Goal: Information Seeking & Learning: Learn about a topic

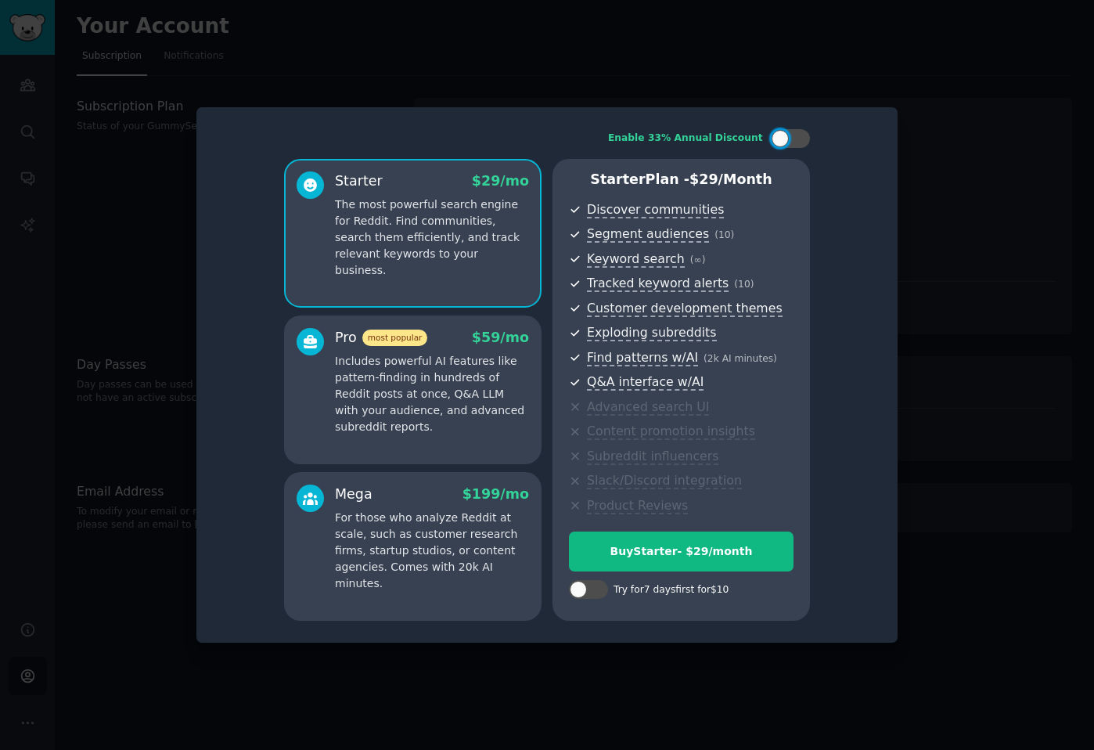
click at [887, 74] on div at bounding box center [547, 375] width 1094 height 750
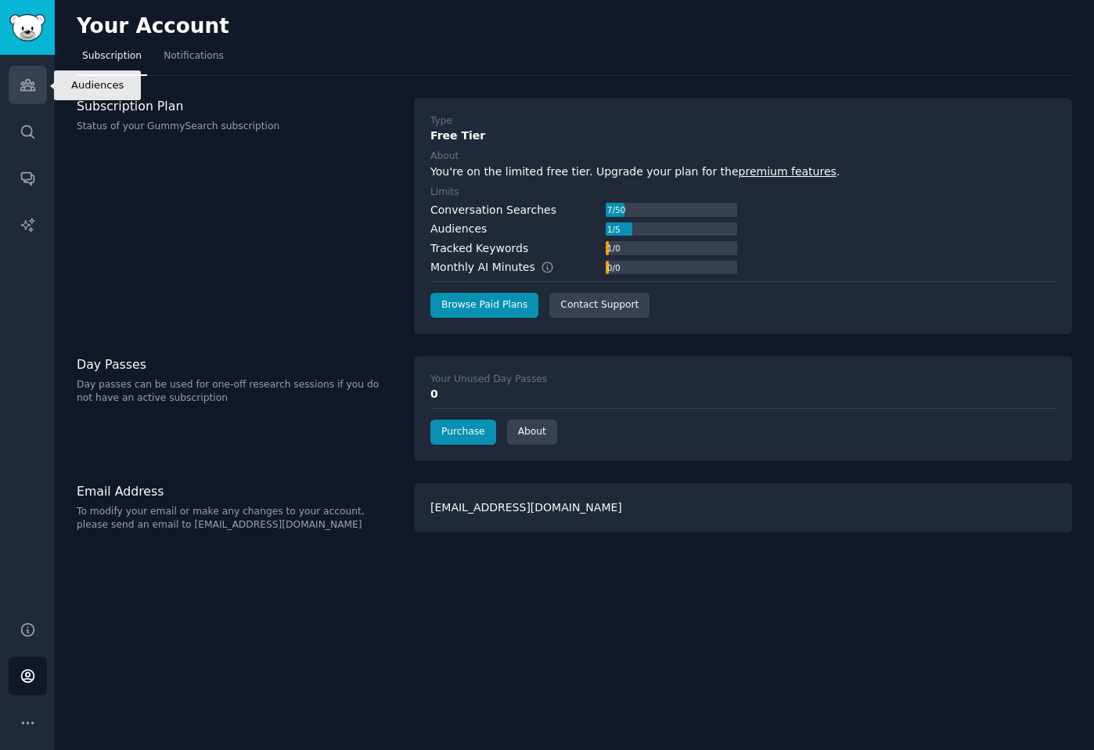
click at [34, 86] on icon "Sidebar" at bounding box center [28, 85] width 16 height 16
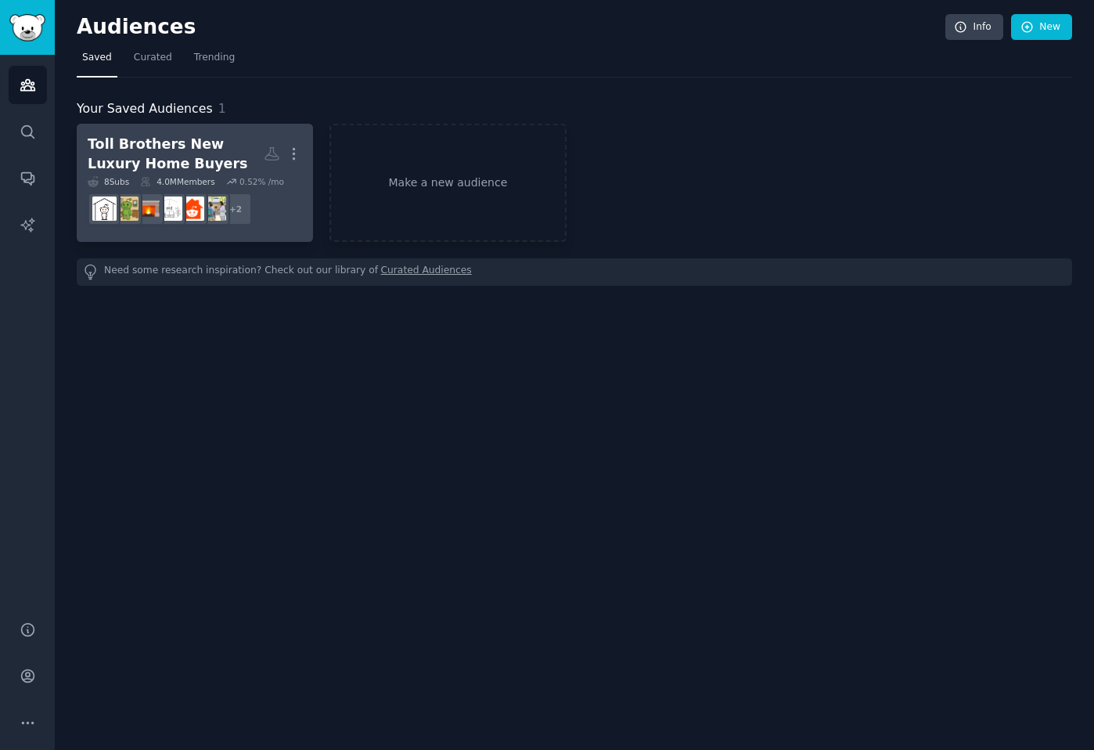
click at [142, 137] on div "Toll Brothers New Luxury Home Buyers" at bounding box center [176, 154] width 176 height 38
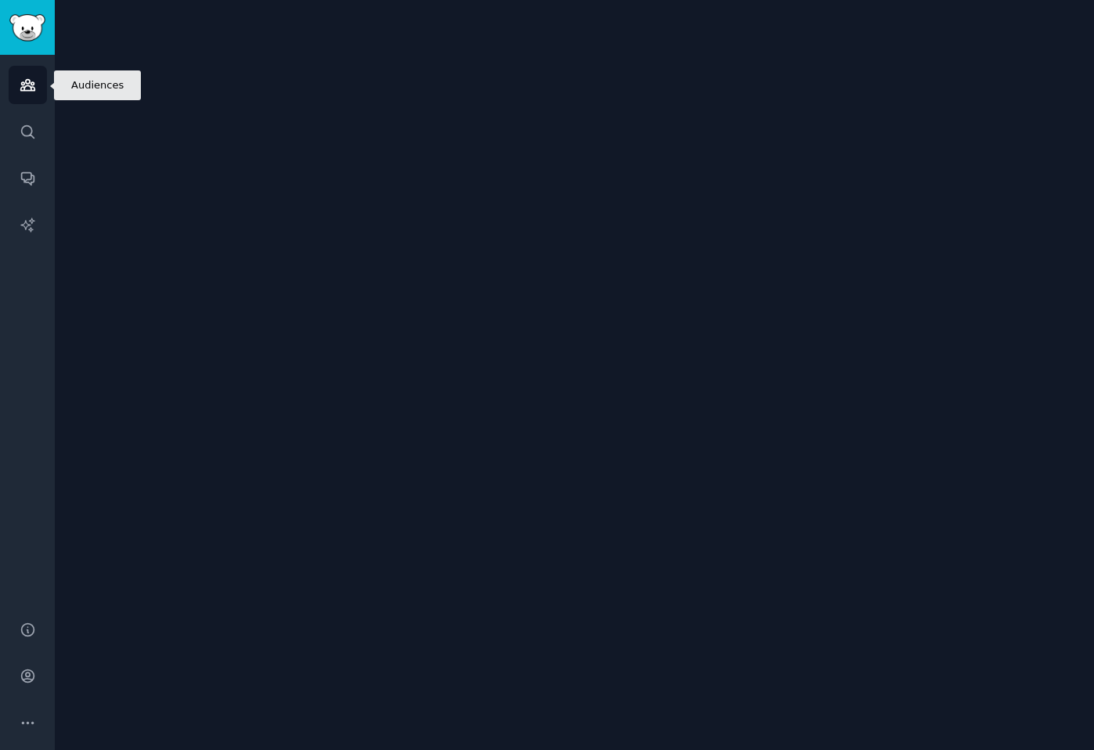
click at [22, 90] on icon "Sidebar" at bounding box center [27, 85] width 14 height 11
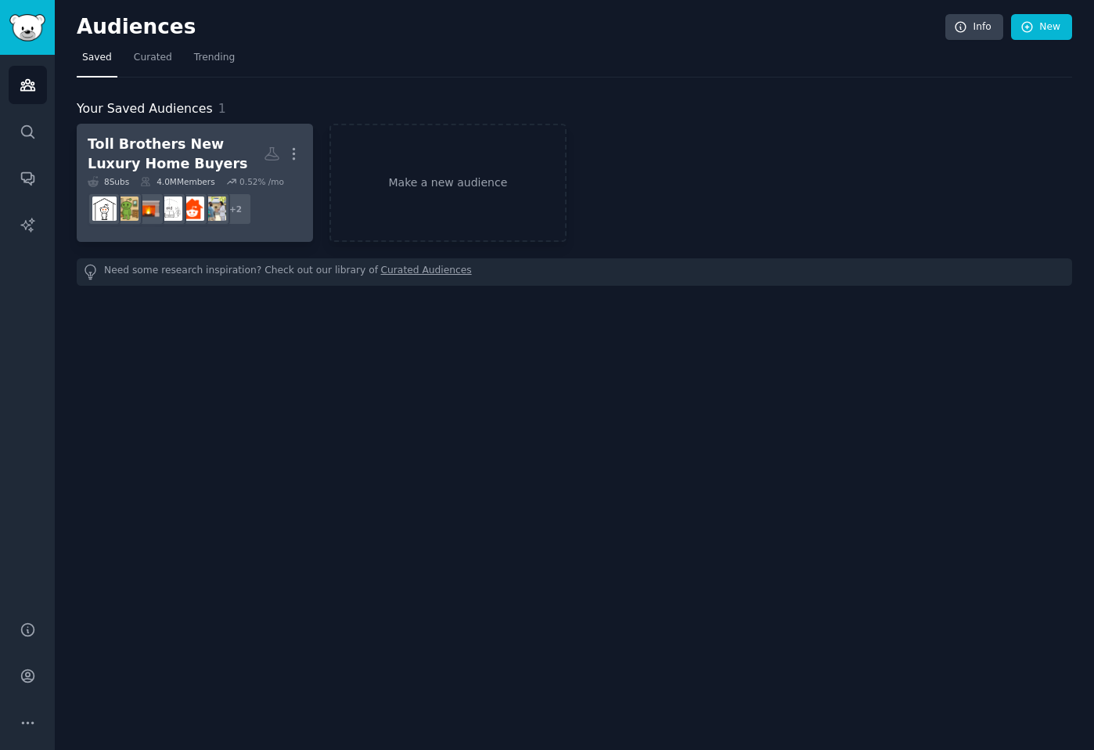
click at [185, 158] on div "Toll Brothers New Luxury Home Buyers" at bounding box center [176, 154] width 176 height 38
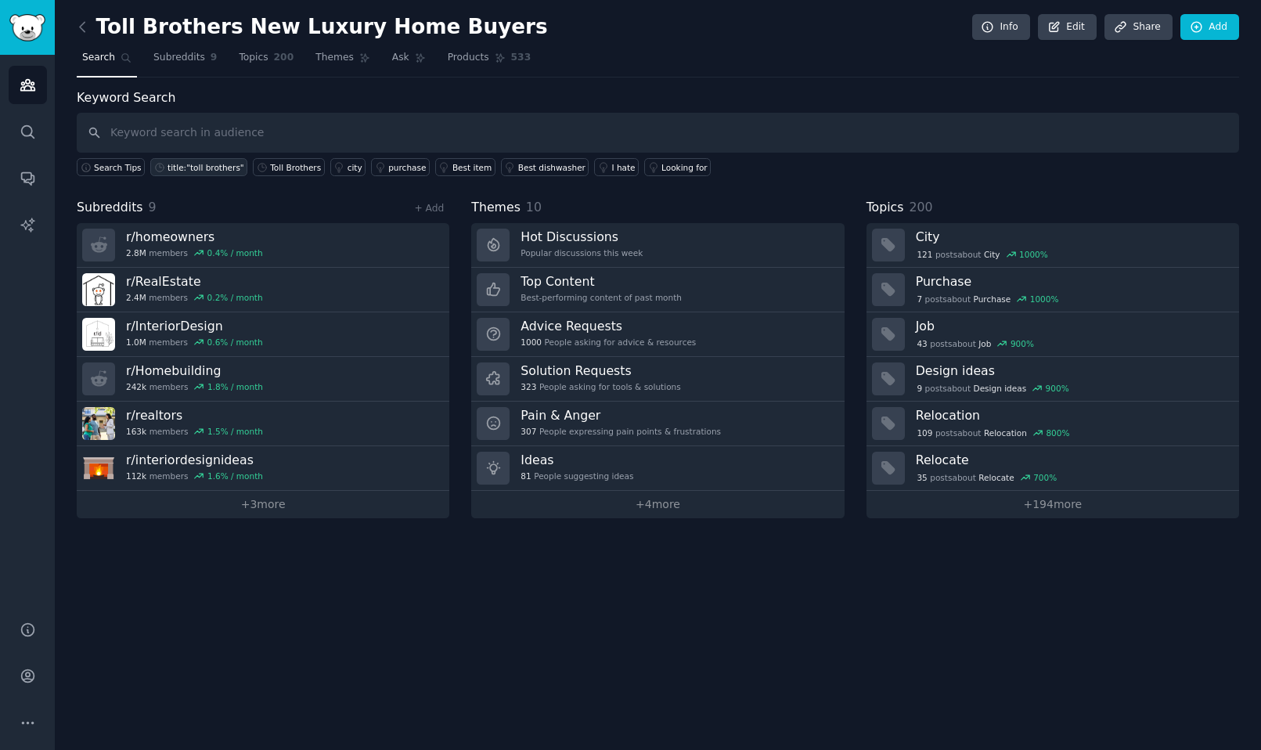
click at [203, 165] on div "title:"toll brothers"" at bounding box center [205, 167] width 77 height 11
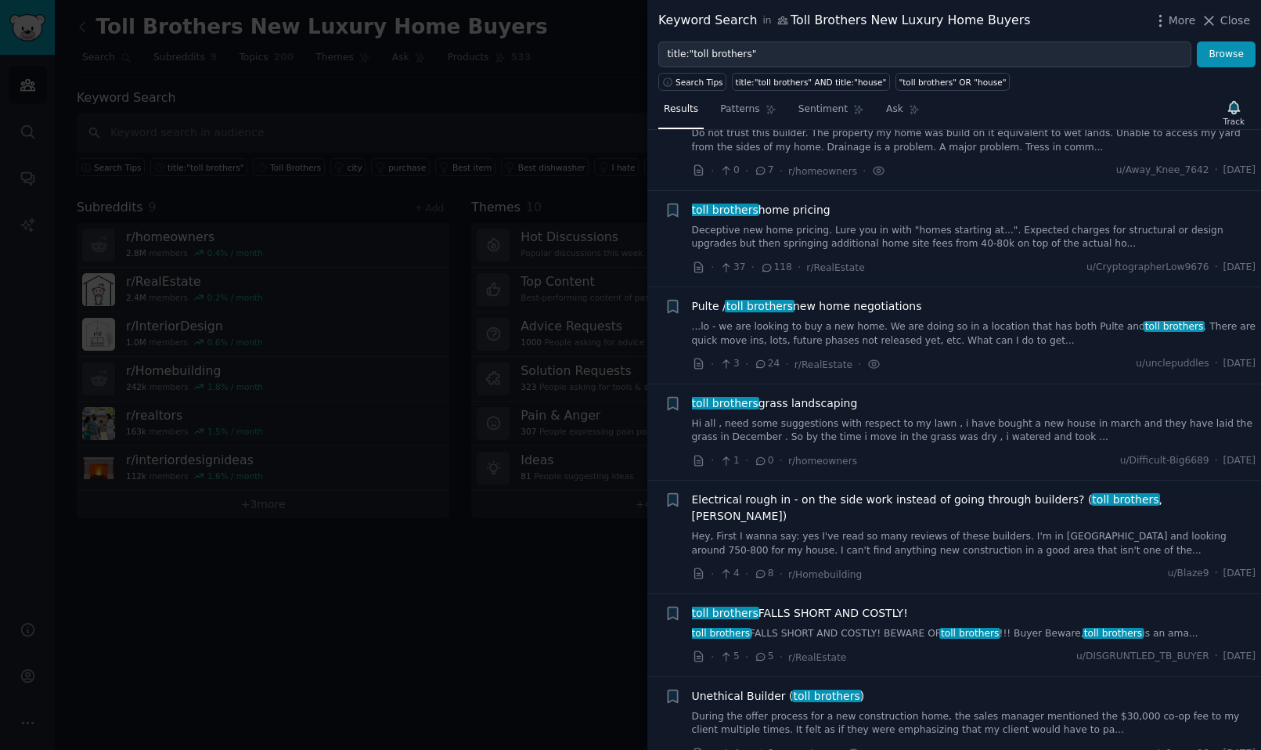
scroll to position [1298, 0]
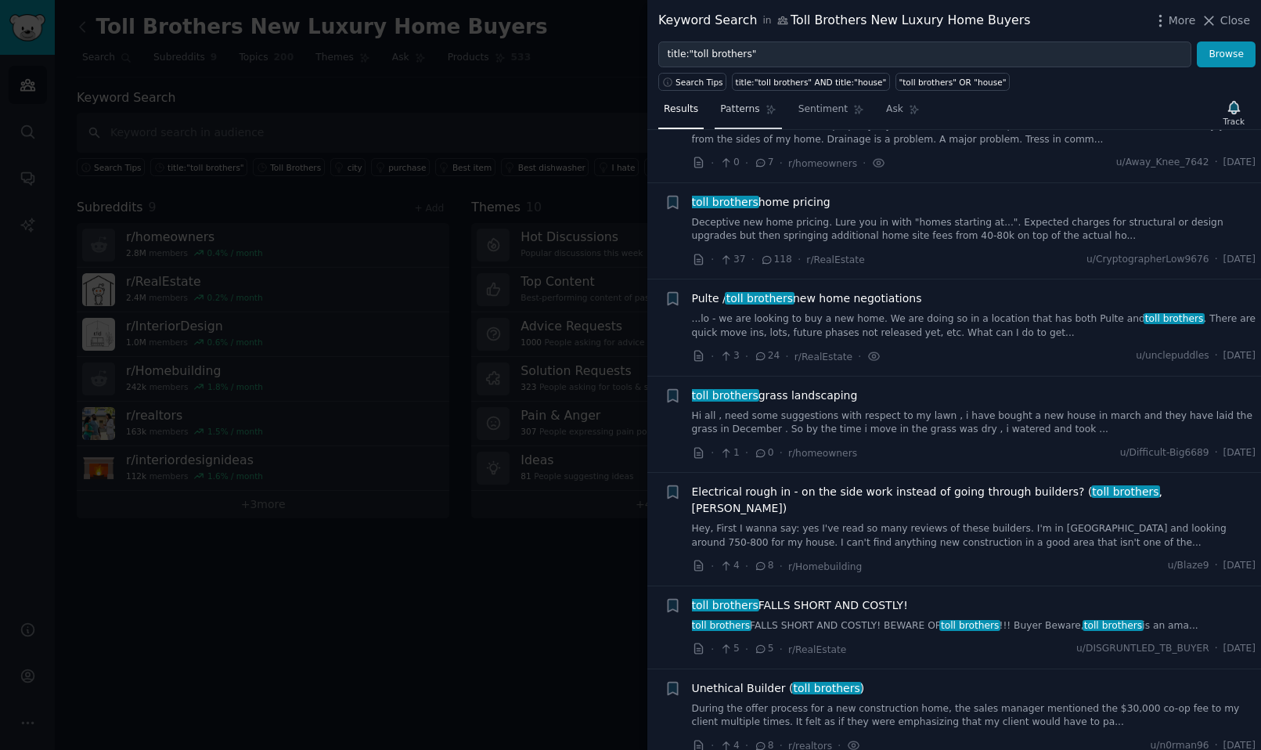
click at [740, 121] on link "Patterns" at bounding box center [748, 113] width 67 height 32
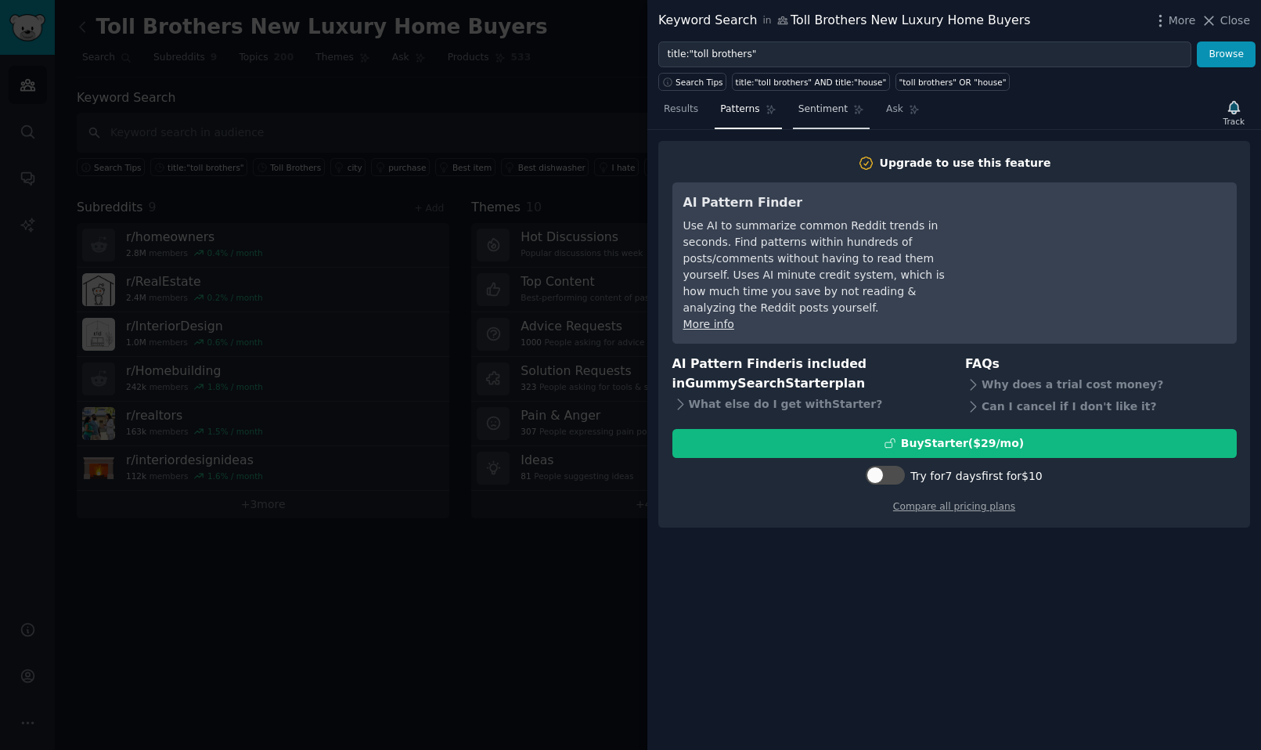
click at [824, 119] on link "Sentiment" at bounding box center [831, 113] width 77 height 32
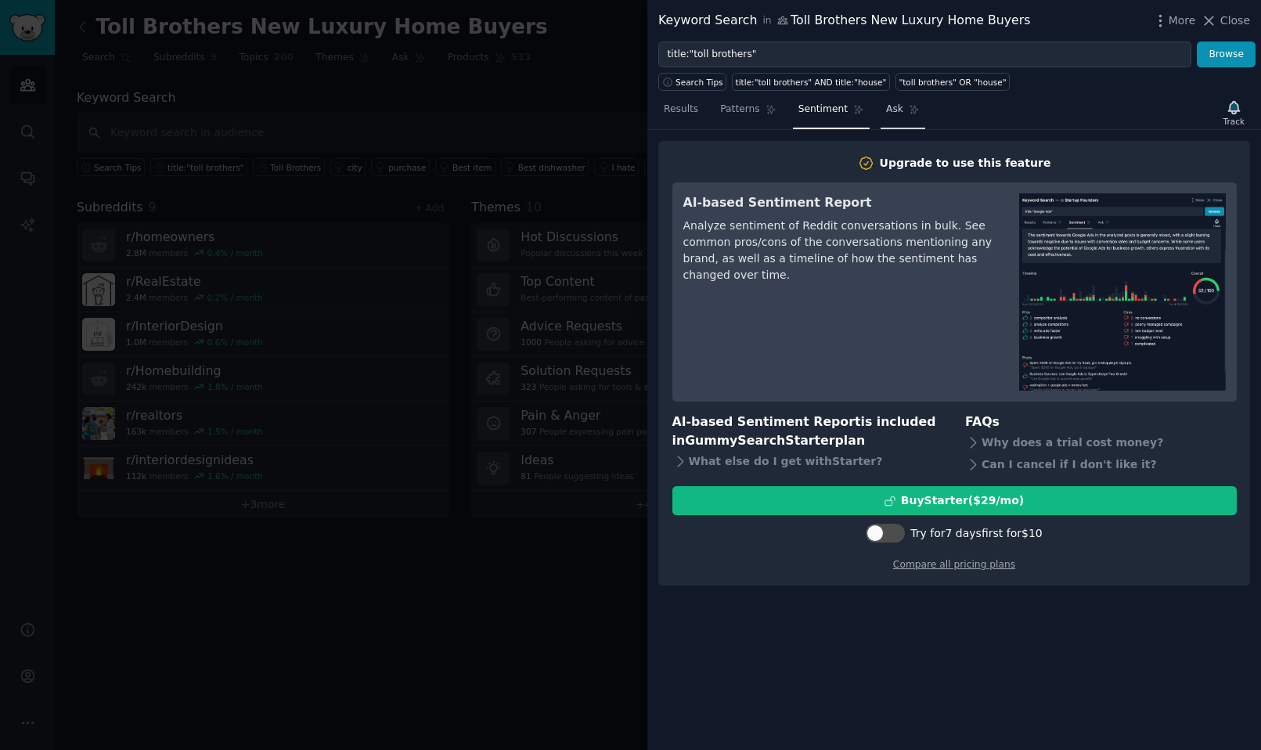
click at [909, 113] on icon at bounding box center [914, 109] width 11 height 11
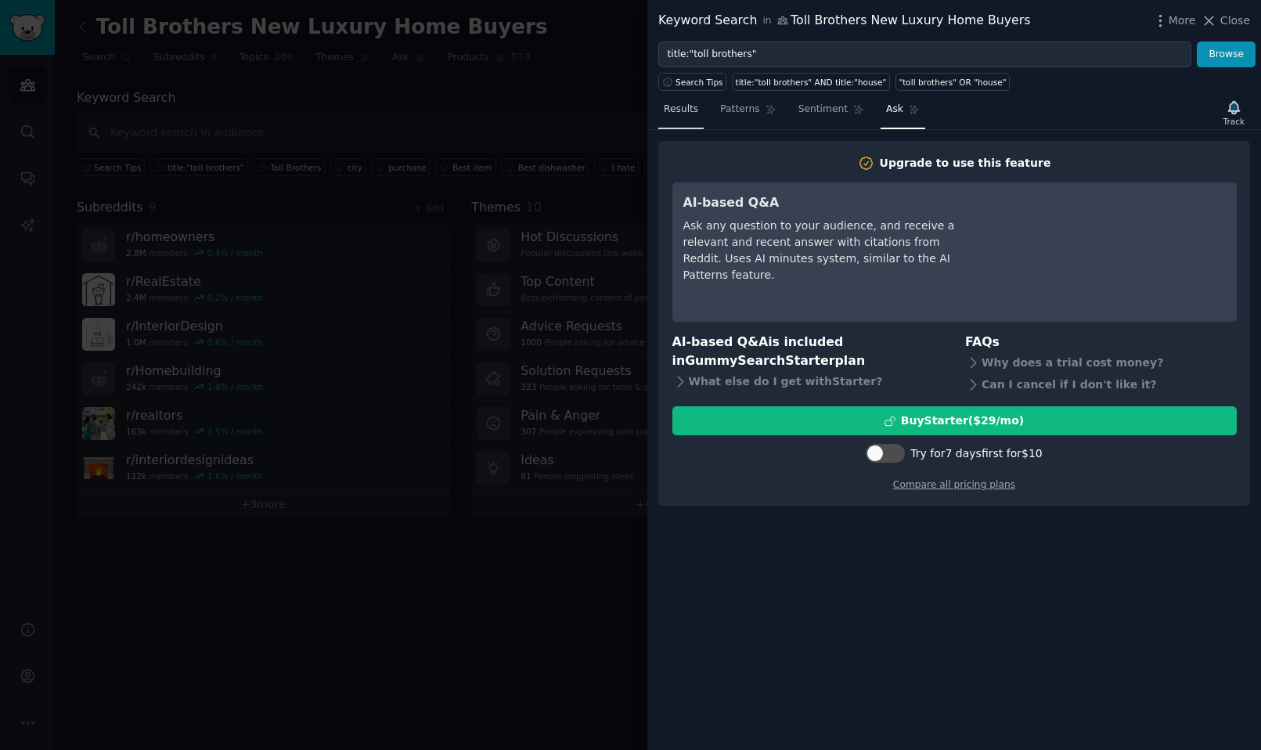
click at [689, 104] on span "Results" at bounding box center [681, 110] width 34 height 14
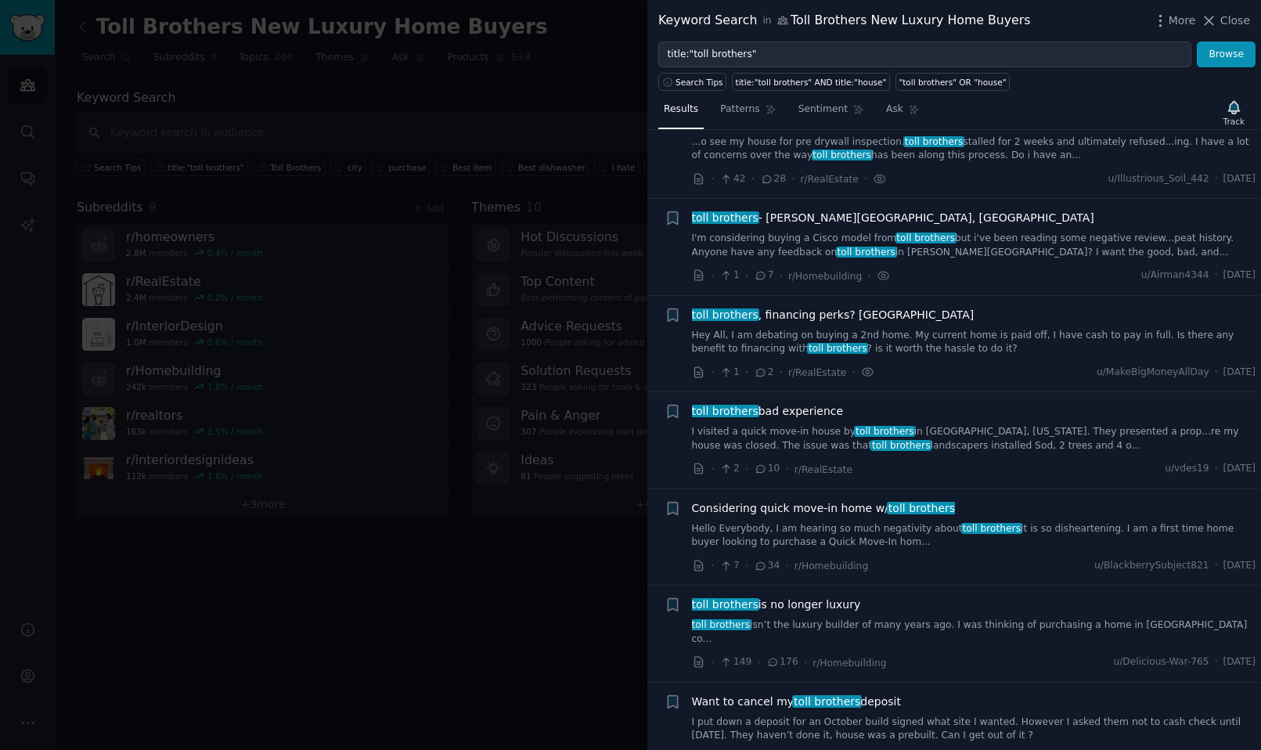
scroll to position [612, 0]
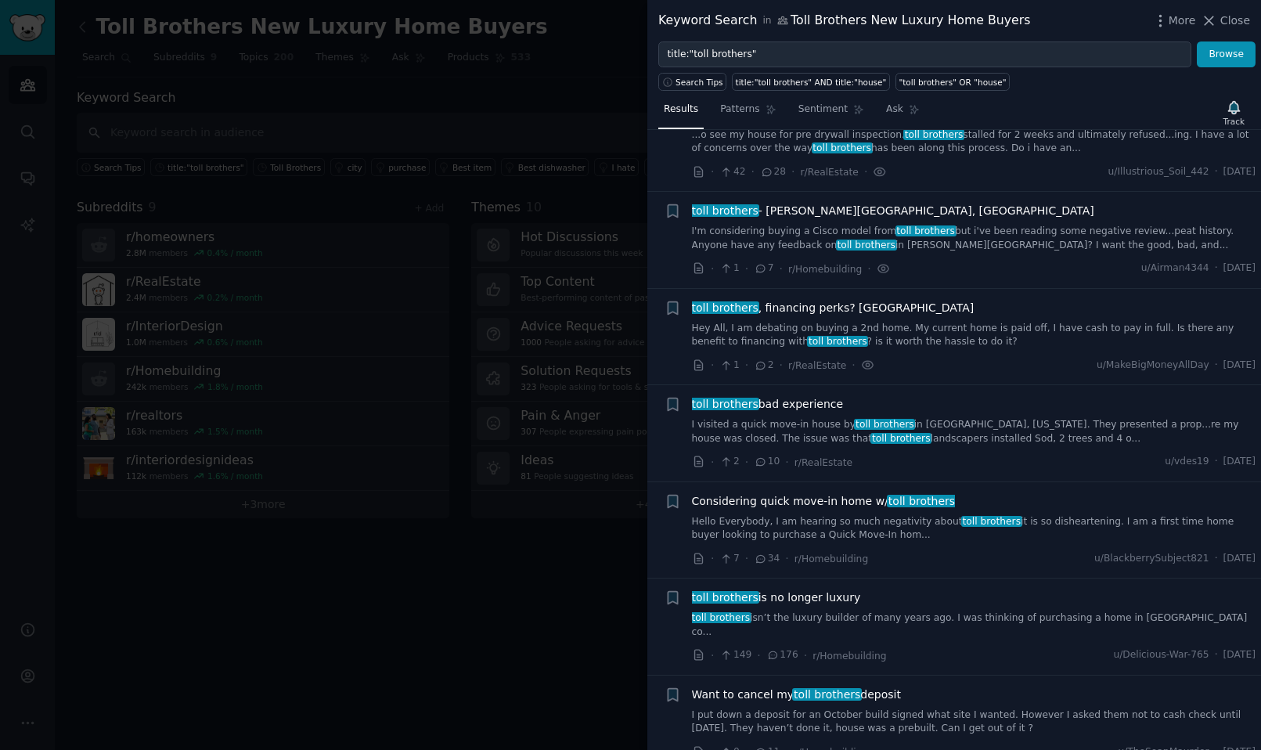
click at [400, 236] on div at bounding box center [630, 375] width 1261 height 750
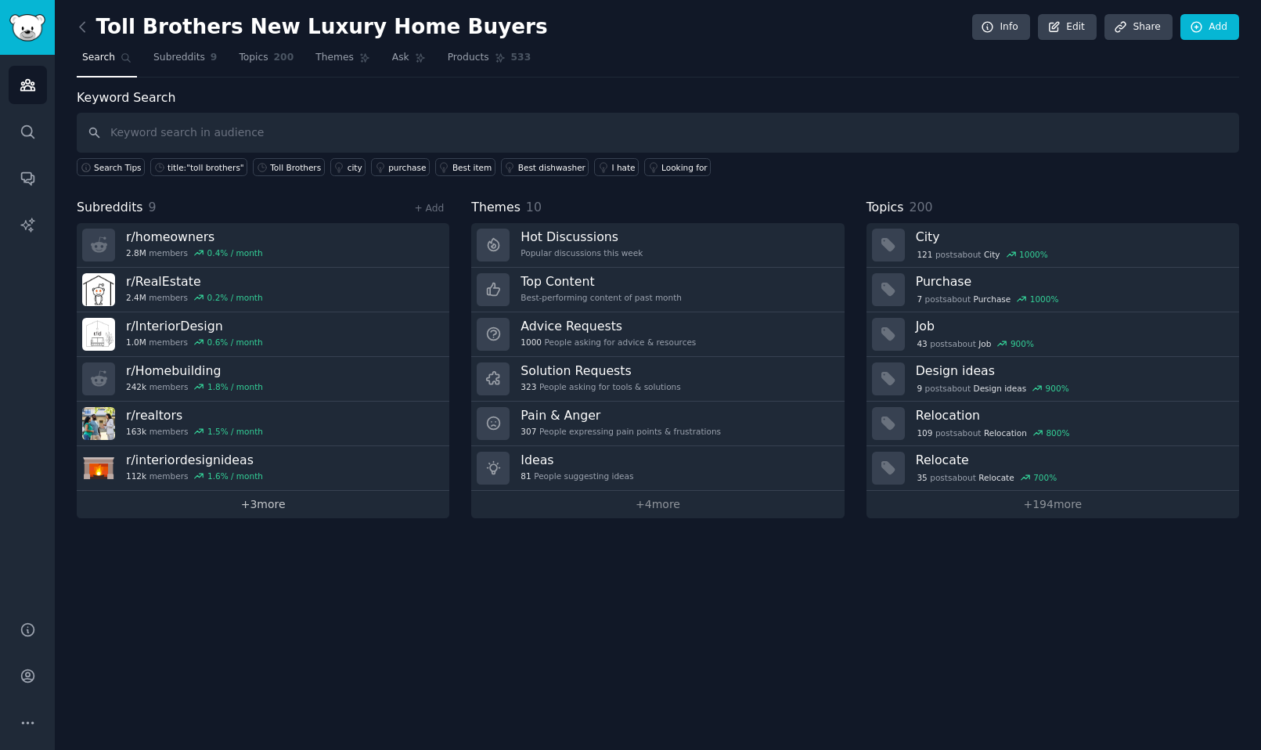
click at [245, 509] on link "+ 3 more" at bounding box center [263, 504] width 373 height 27
